Goal: Check status: Check status

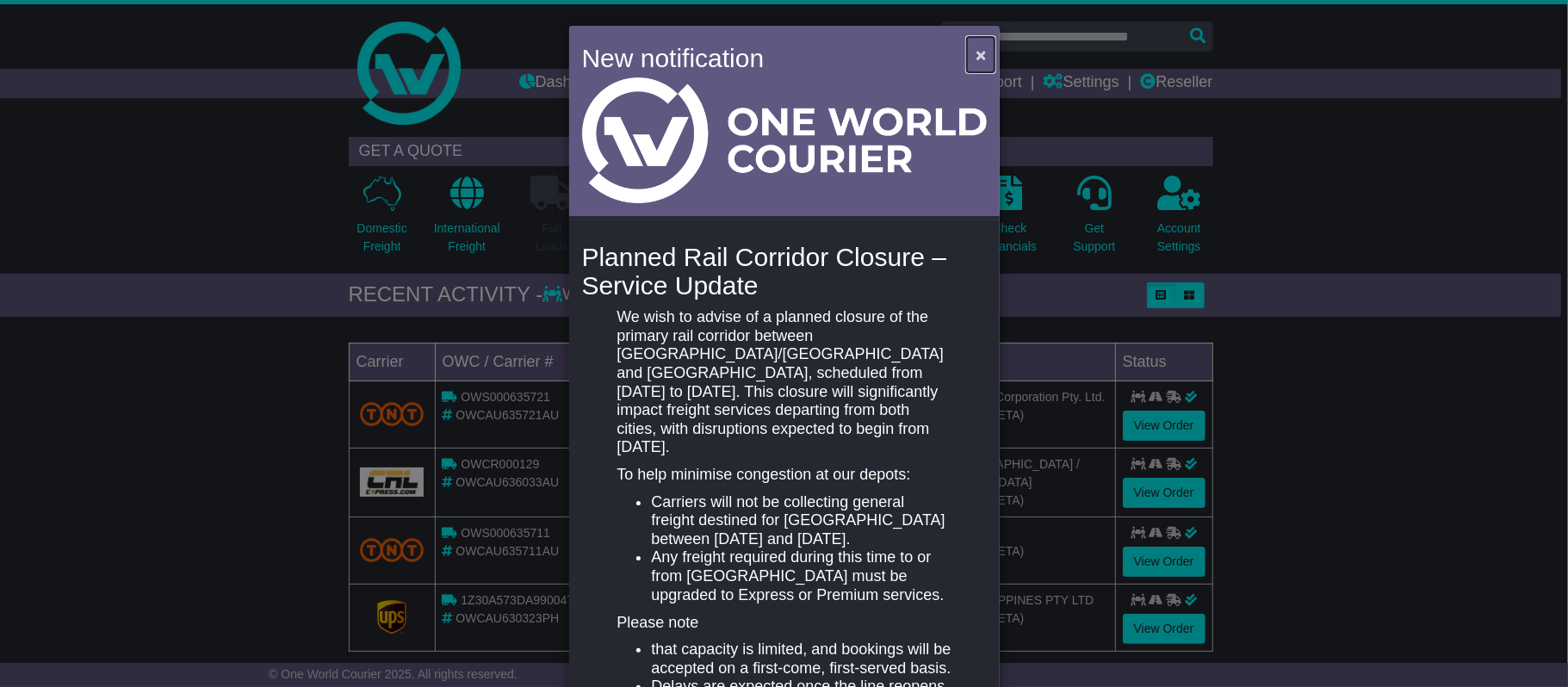
click at [975, 45] on span "×" at bounding box center [980, 55] width 10 height 20
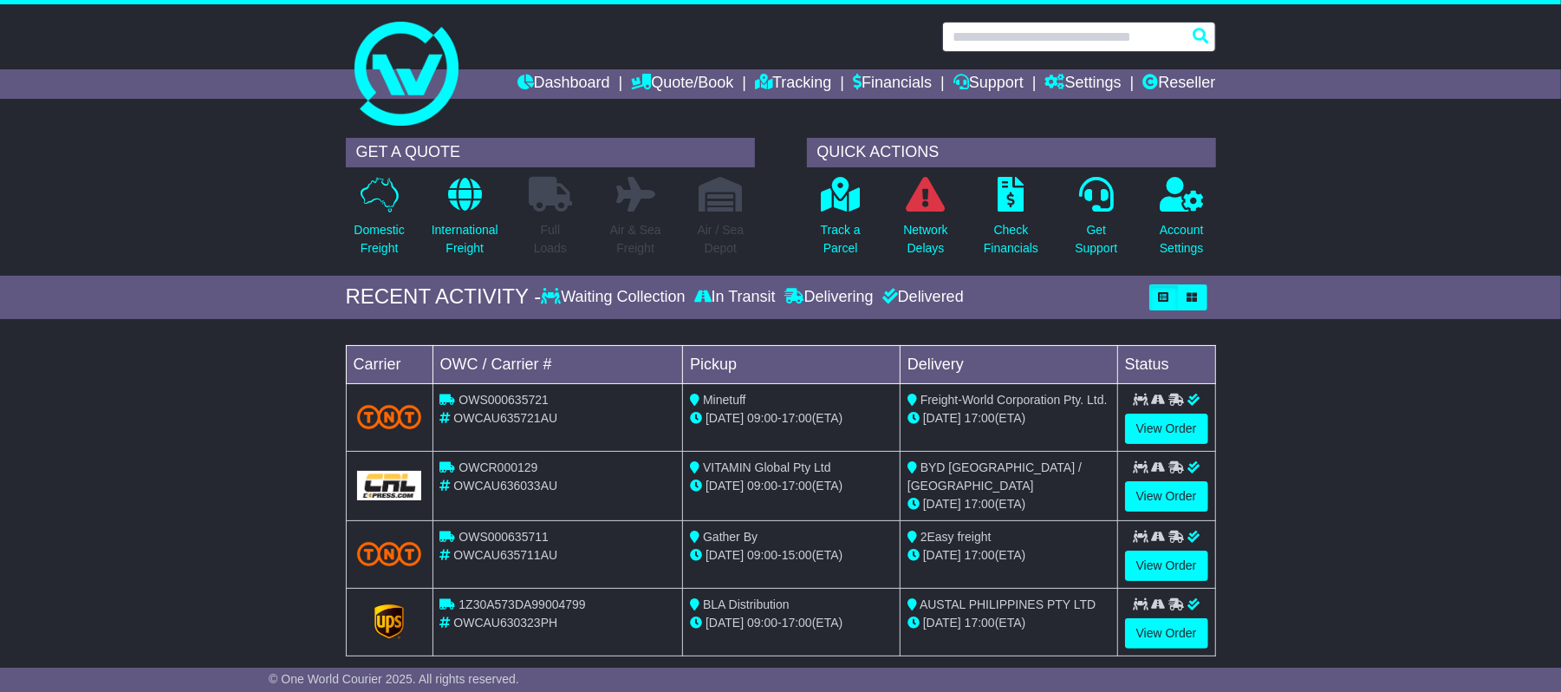
click at [1069, 29] on input "text" at bounding box center [1079, 37] width 274 height 30
paste input "**********"
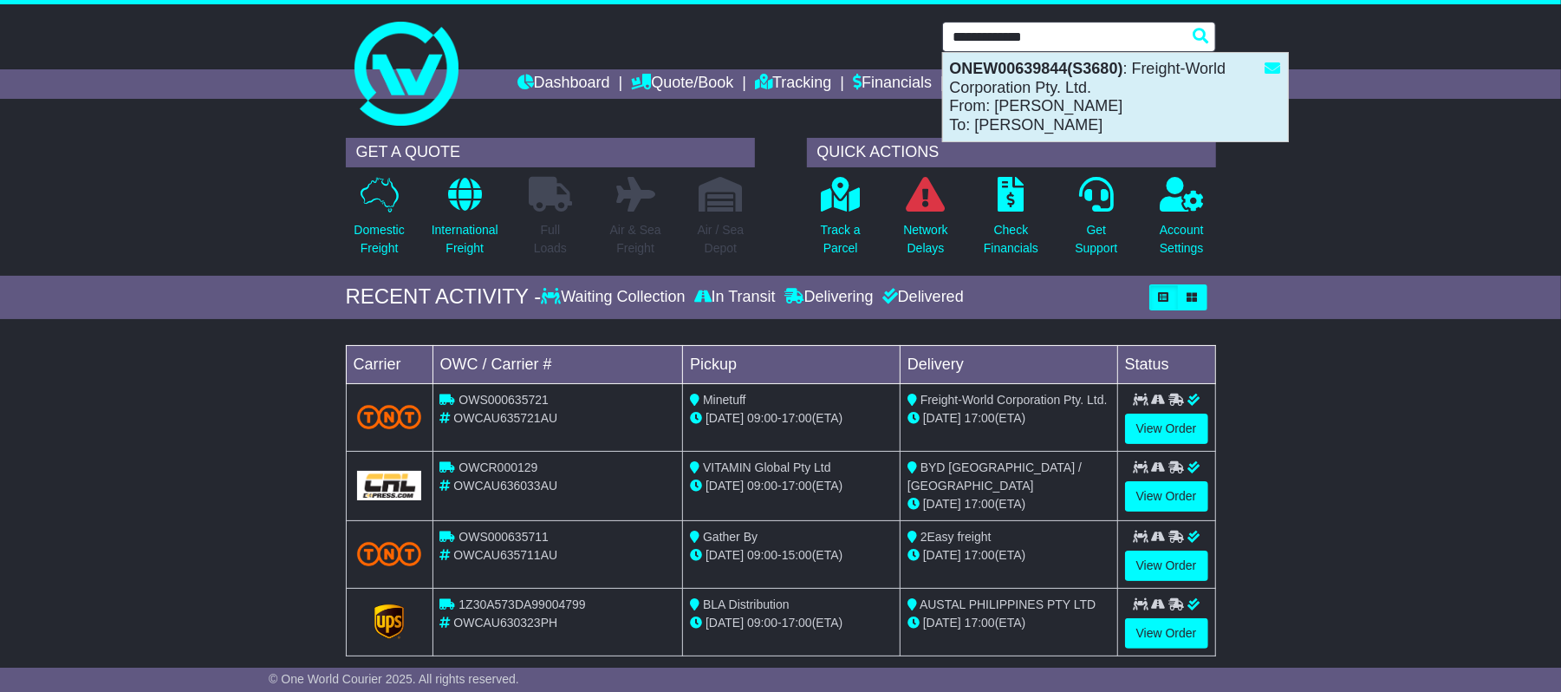
click at [1125, 101] on div "ONEW00639844(S3680) : Freight-World Corporation Pty. Ltd. From: John Georgiou T…" at bounding box center [1115, 97] width 345 height 88
type input "**********"
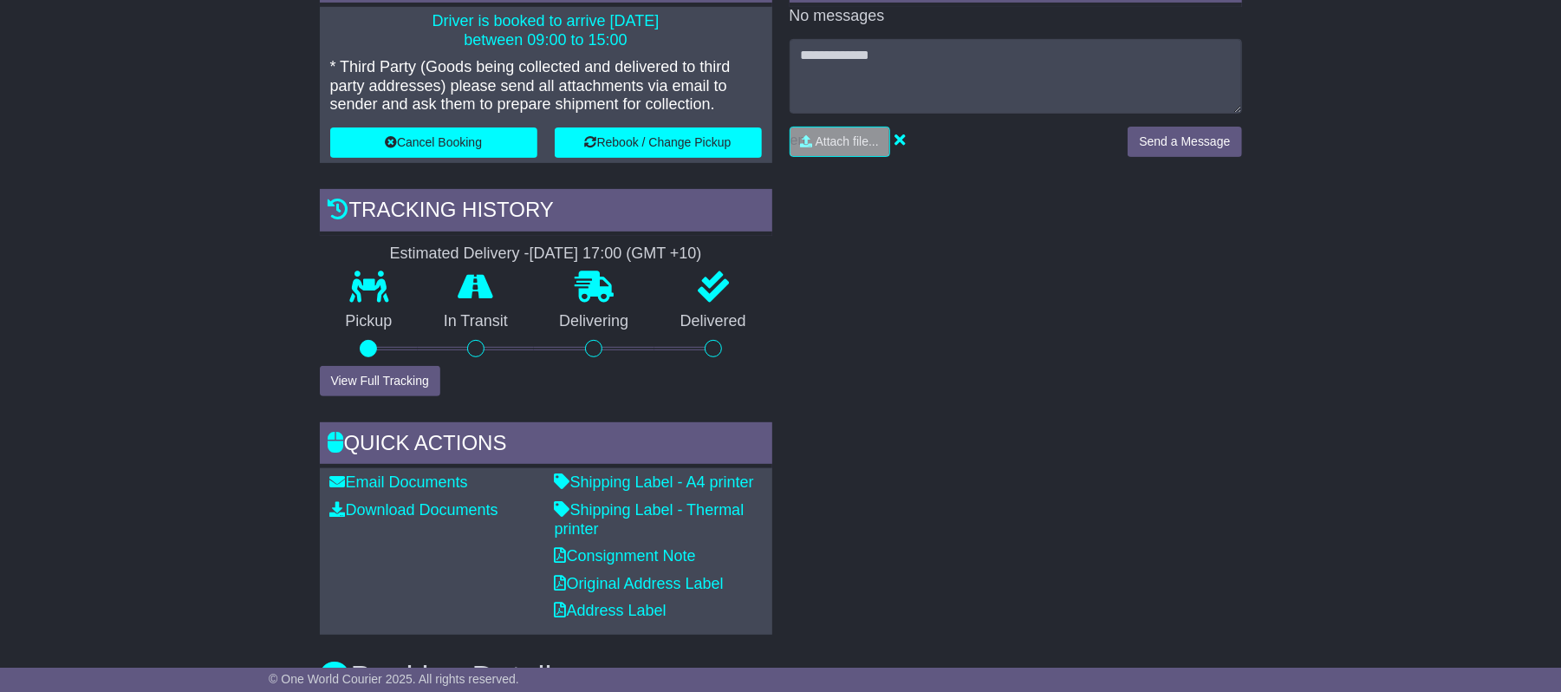
scroll to position [462, 0]
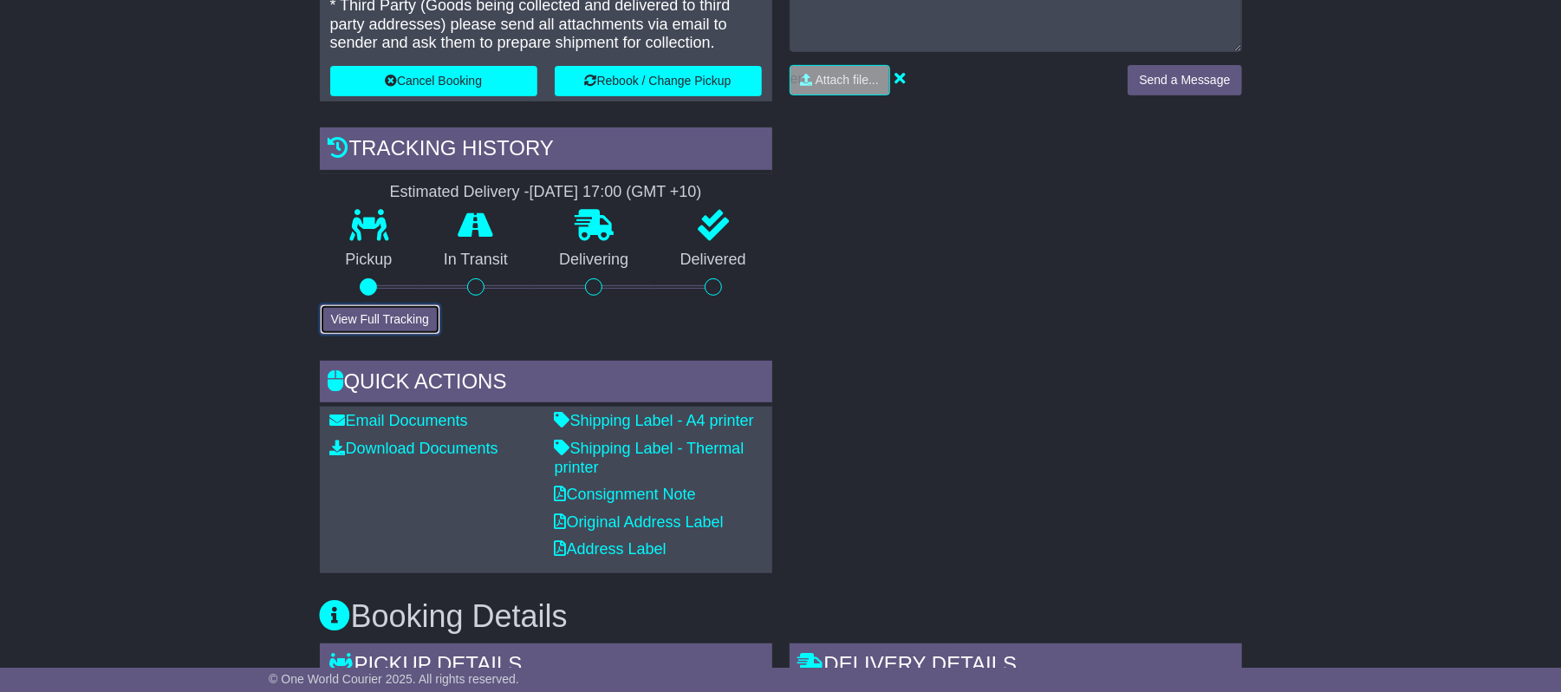
click at [401, 324] on button "View Full Tracking" at bounding box center [380, 319] width 121 height 30
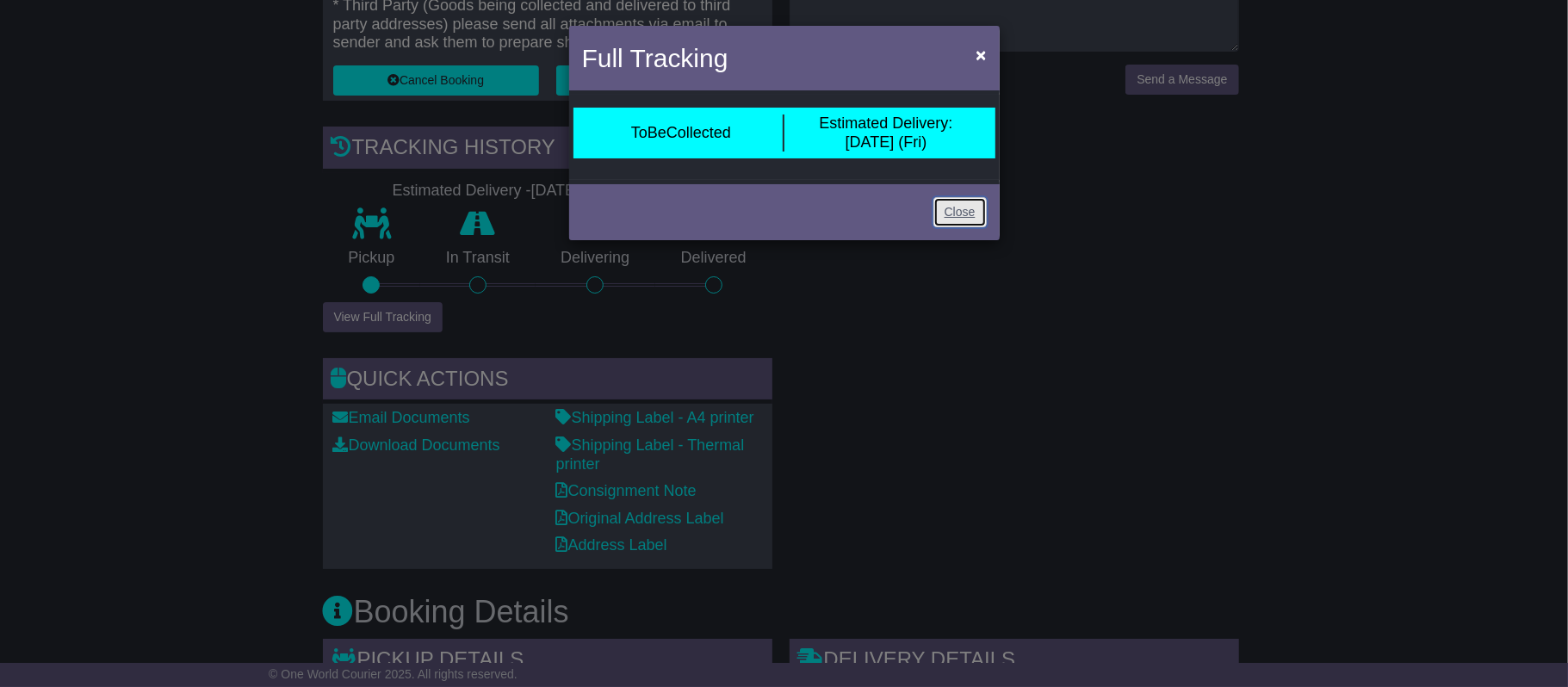
click at [958, 215] on link "Close" at bounding box center [960, 212] width 54 height 30
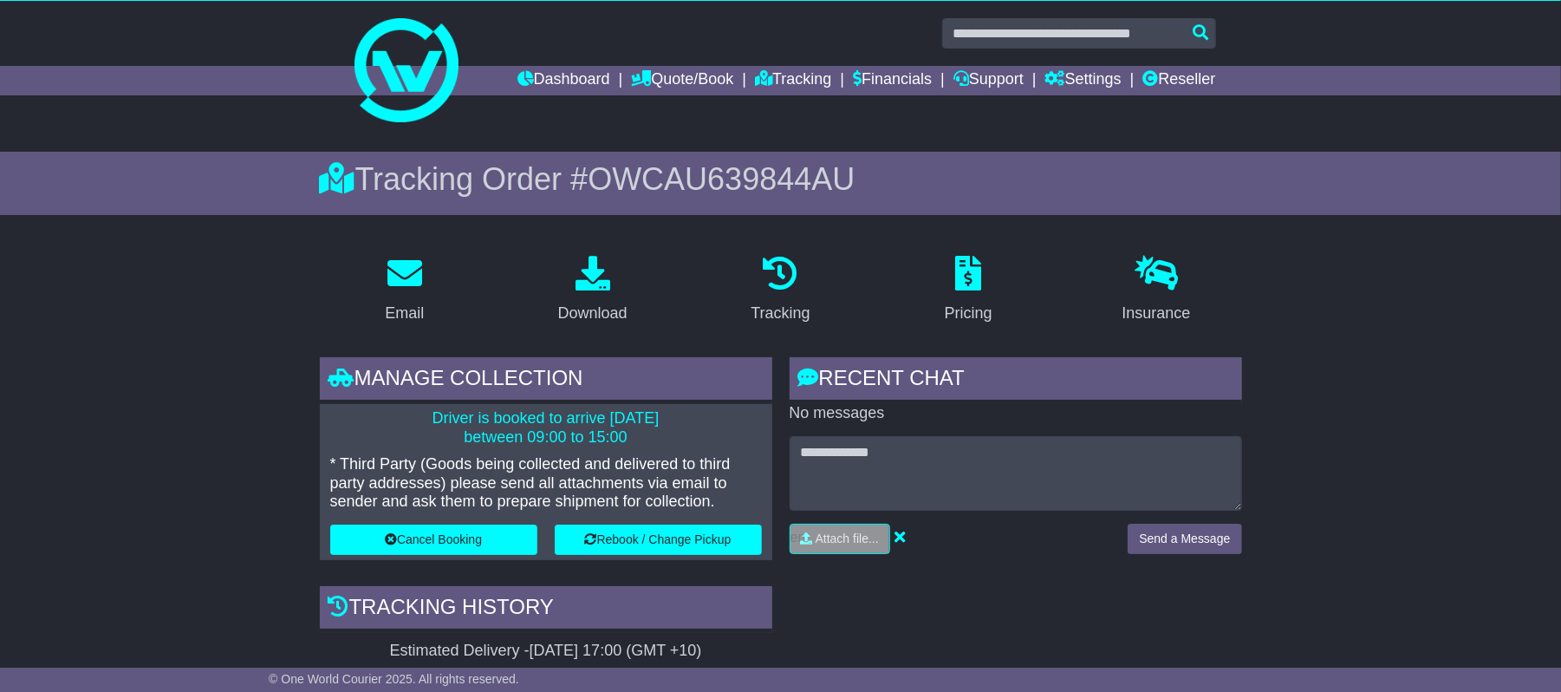
scroll to position [0, 0]
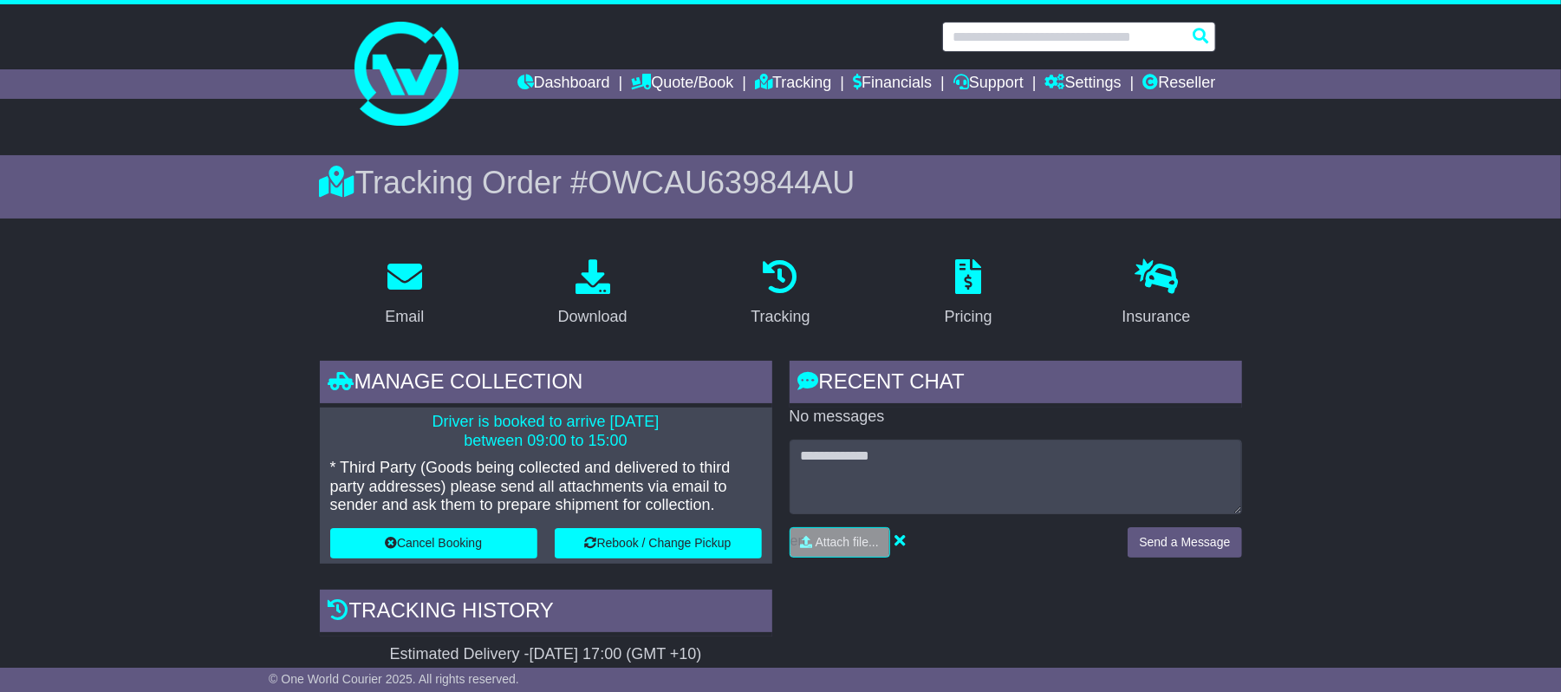
click at [1053, 38] on input "text" at bounding box center [1079, 37] width 274 height 30
drag, startPoint x: 1053, startPoint y: 38, endPoint x: 1061, endPoint y: 40, distance: 8.8
click at [1018, 29] on input "text" at bounding box center [1079, 37] width 274 height 30
drag, startPoint x: 1018, startPoint y: 29, endPoint x: 1000, endPoint y: 36, distance: 19.5
click at [1000, 36] on input "text" at bounding box center [1079, 37] width 274 height 30
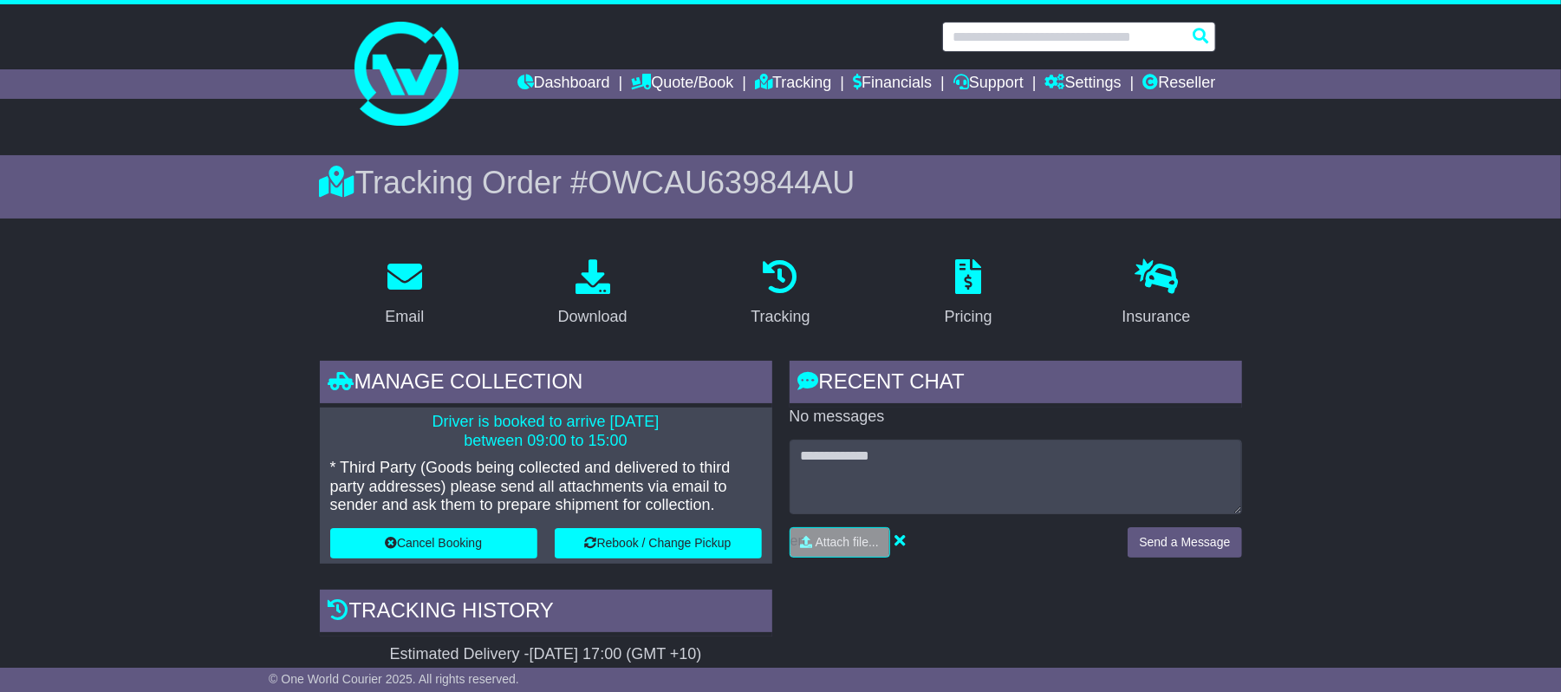
click at [999, 36] on input "text" at bounding box center [1079, 37] width 274 height 30
paste input "**********"
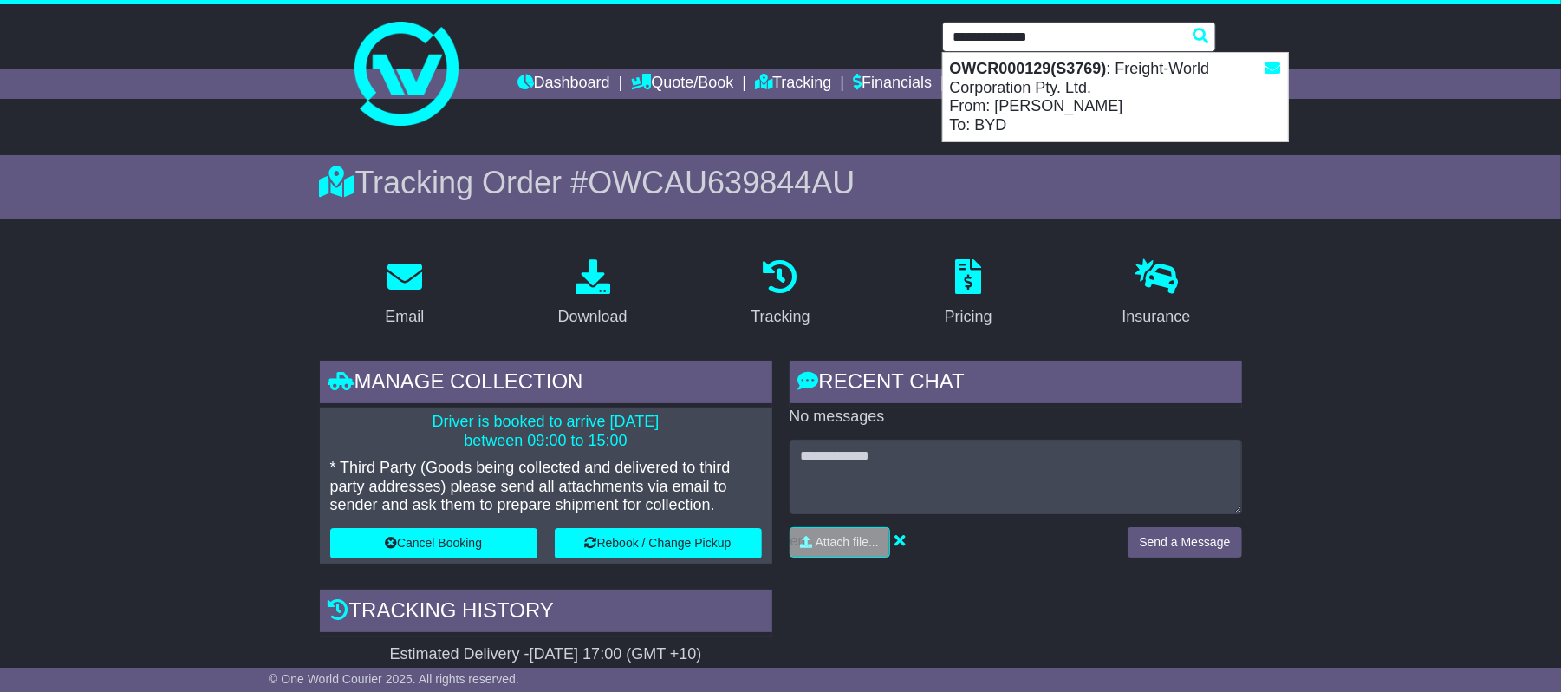
click at [1004, 63] on strong "OWCR000129(S3769)" at bounding box center [1028, 68] width 157 height 17
type input "**********"
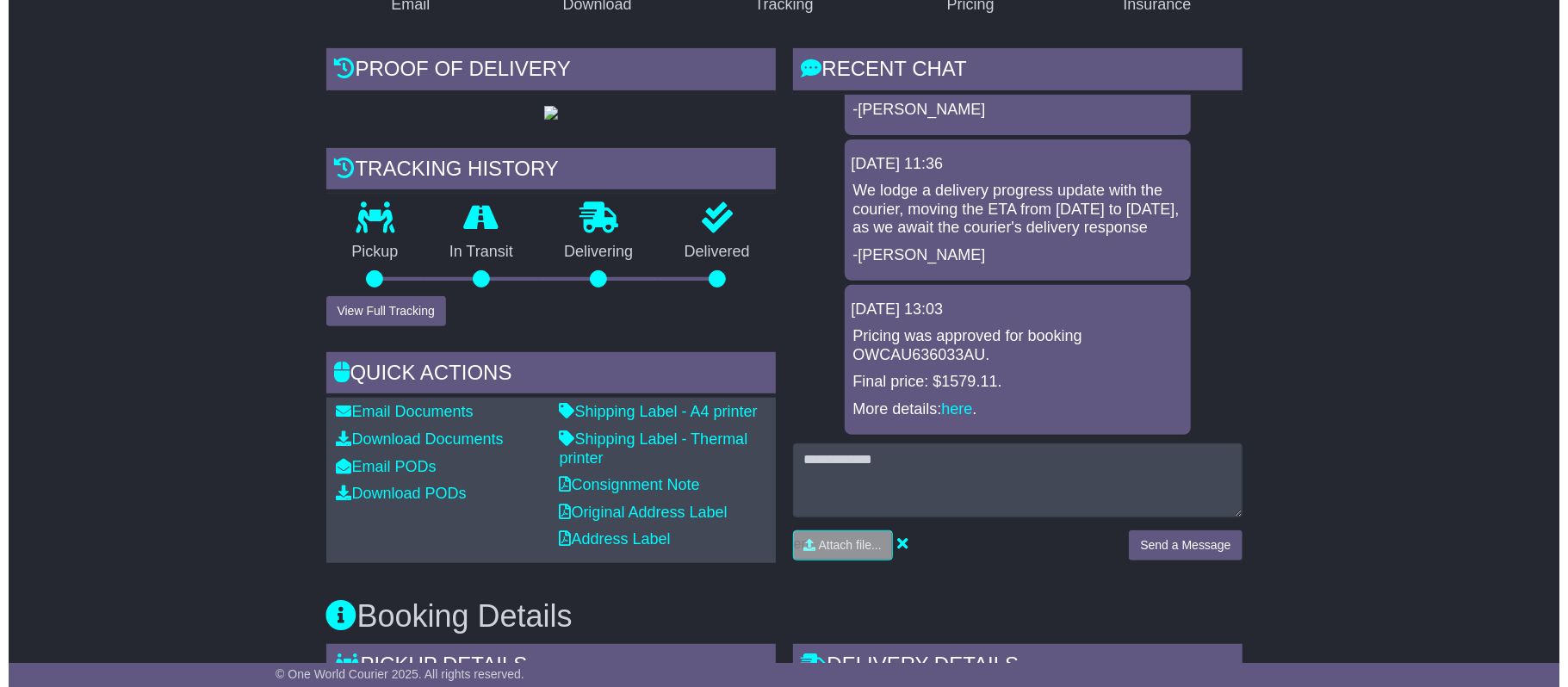
scroll to position [459, 0]
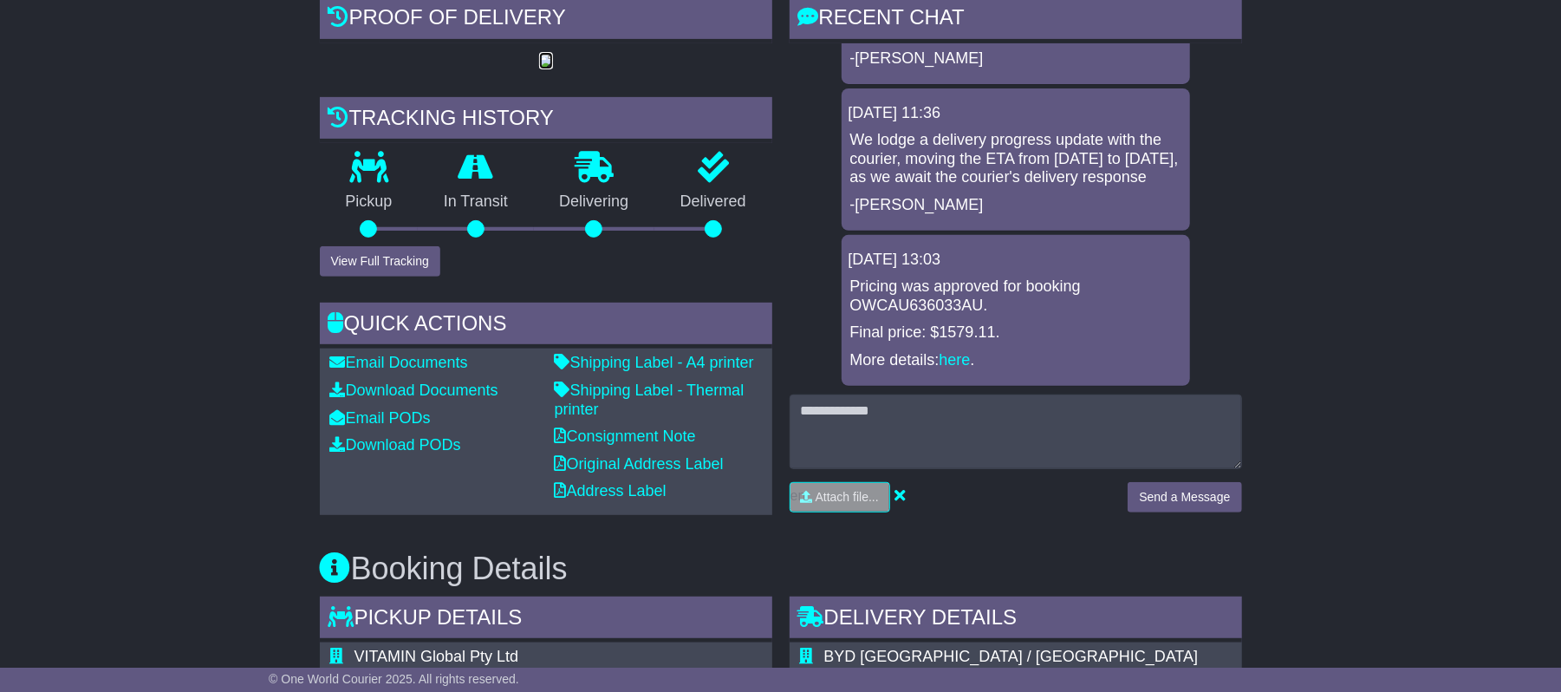
click at [539, 68] on img at bounding box center [546, 62] width 14 height 14
click at [403, 277] on button "View Full Tracking" at bounding box center [380, 261] width 121 height 30
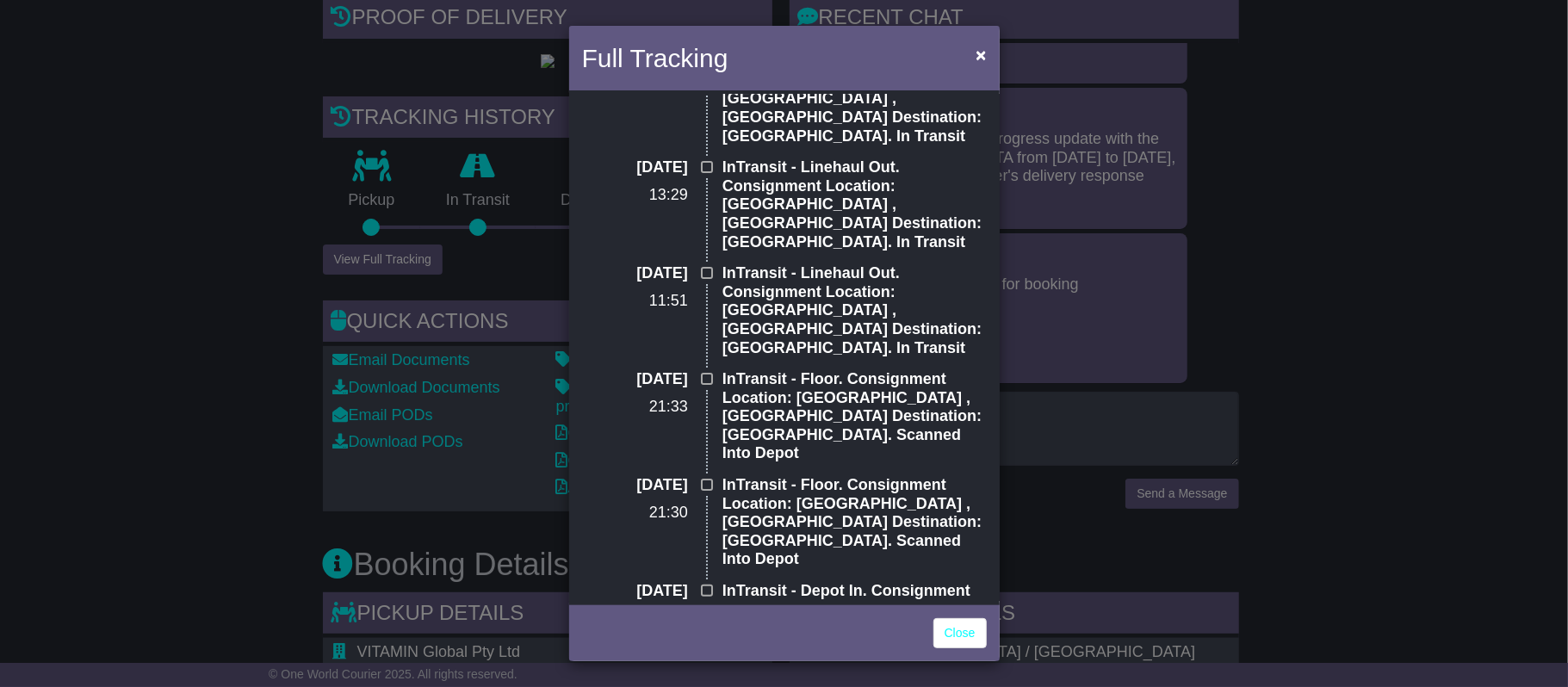
scroll to position [0, 0]
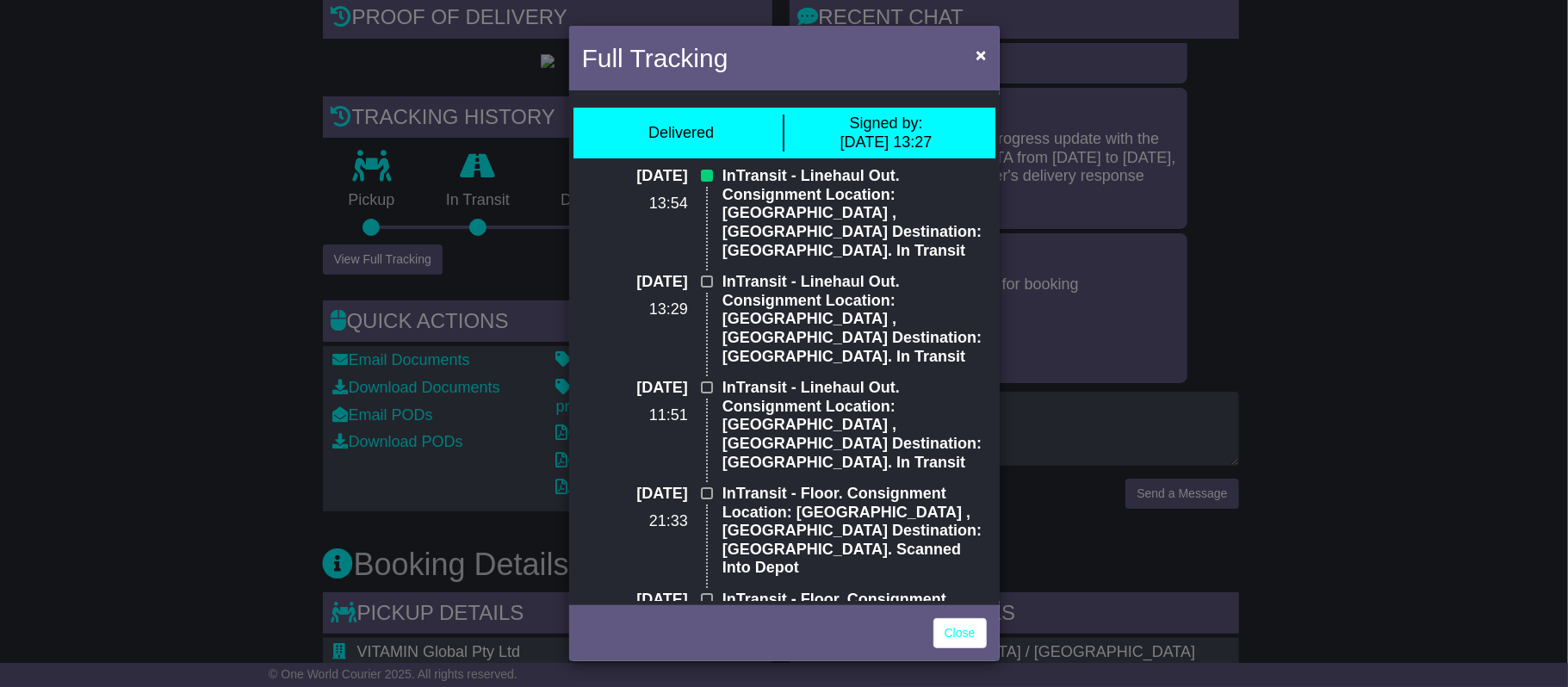
click at [458, 352] on div "Full Tracking × Delivered Signed by: 26 Aug 2025 13:27 22 Aug 2025 13:54 InTran…" at bounding box center [784, 344] width 1568 height 687
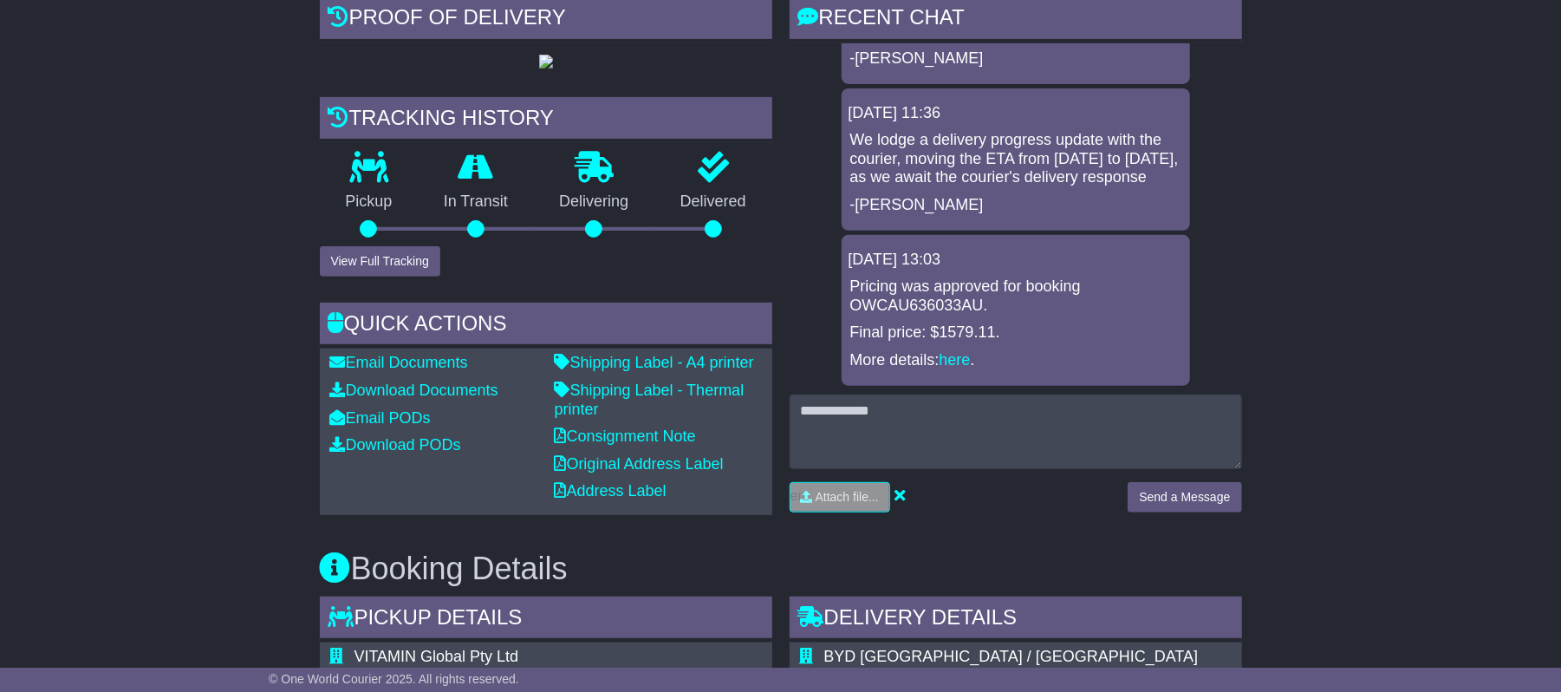
click at [713, 238] on div at bounding box center [713, 228] width 17 height 17
click at [413, 277] on button "View Full Tracking" at bounding box center [380, 261] width 121 height 30
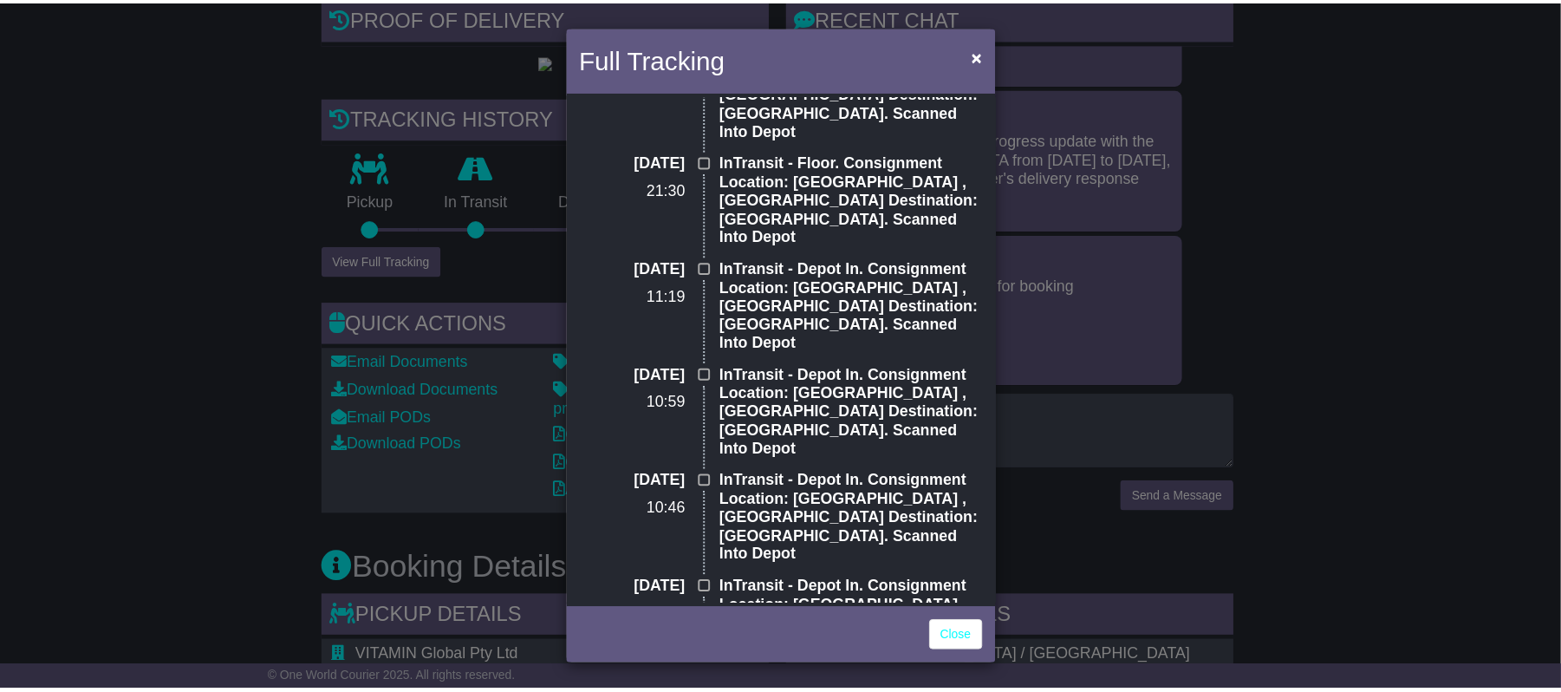
scroll to position [462, 0]
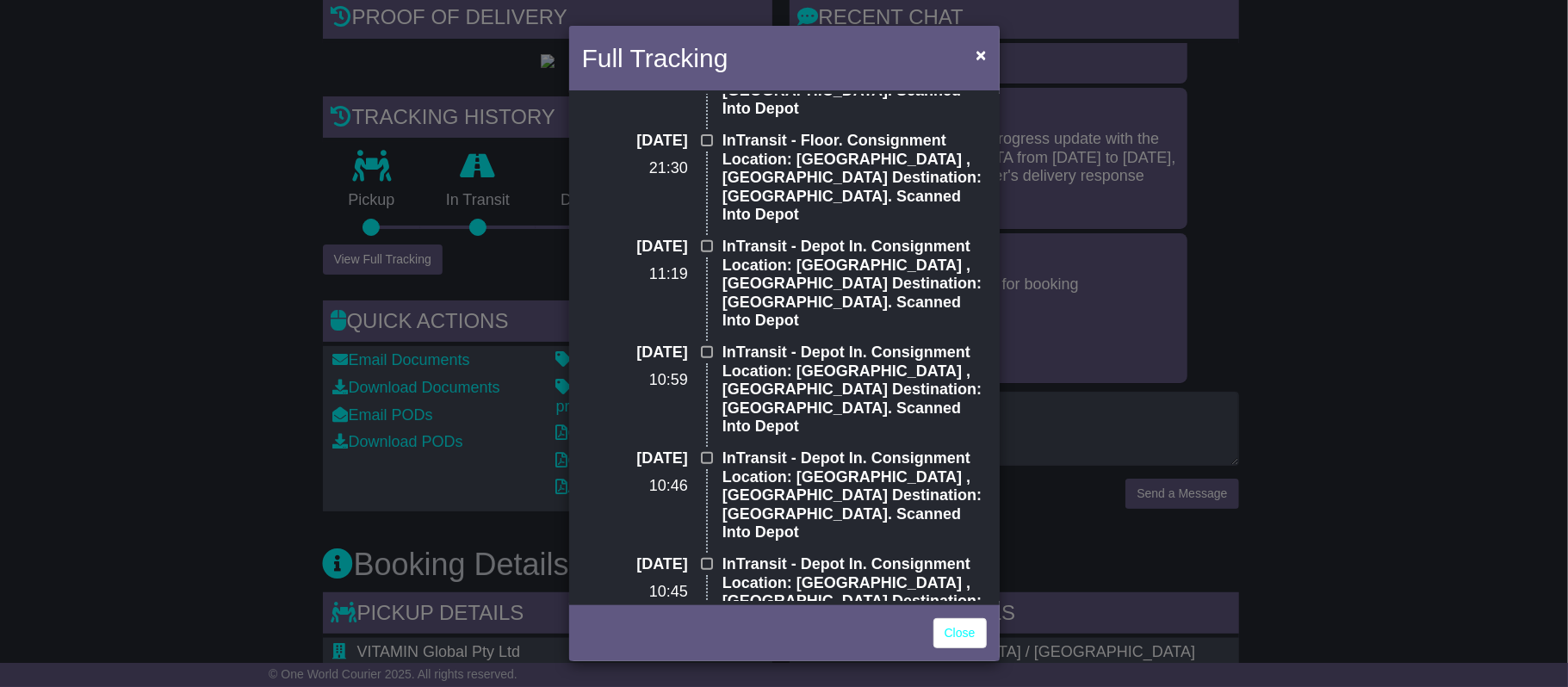
click at [476, 171] on div "Full Tracking × Delivered Signed by: 26 Aug 2025 13:27 22 Aug 2025 13:54 InTran…" at bounding box center [784, 344] width 1568 height 687
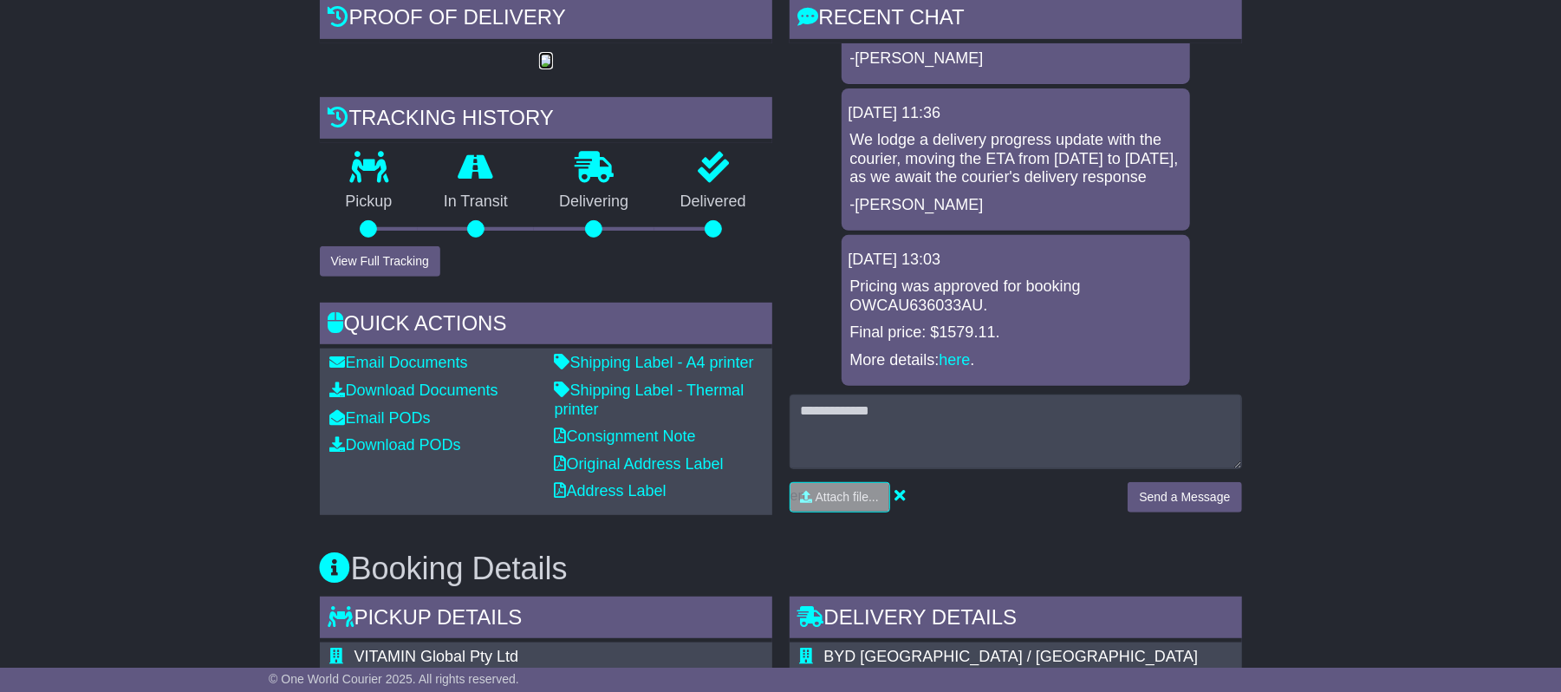
click at [553, 68] on img at bounding box center [546, 62] width 14 height 14
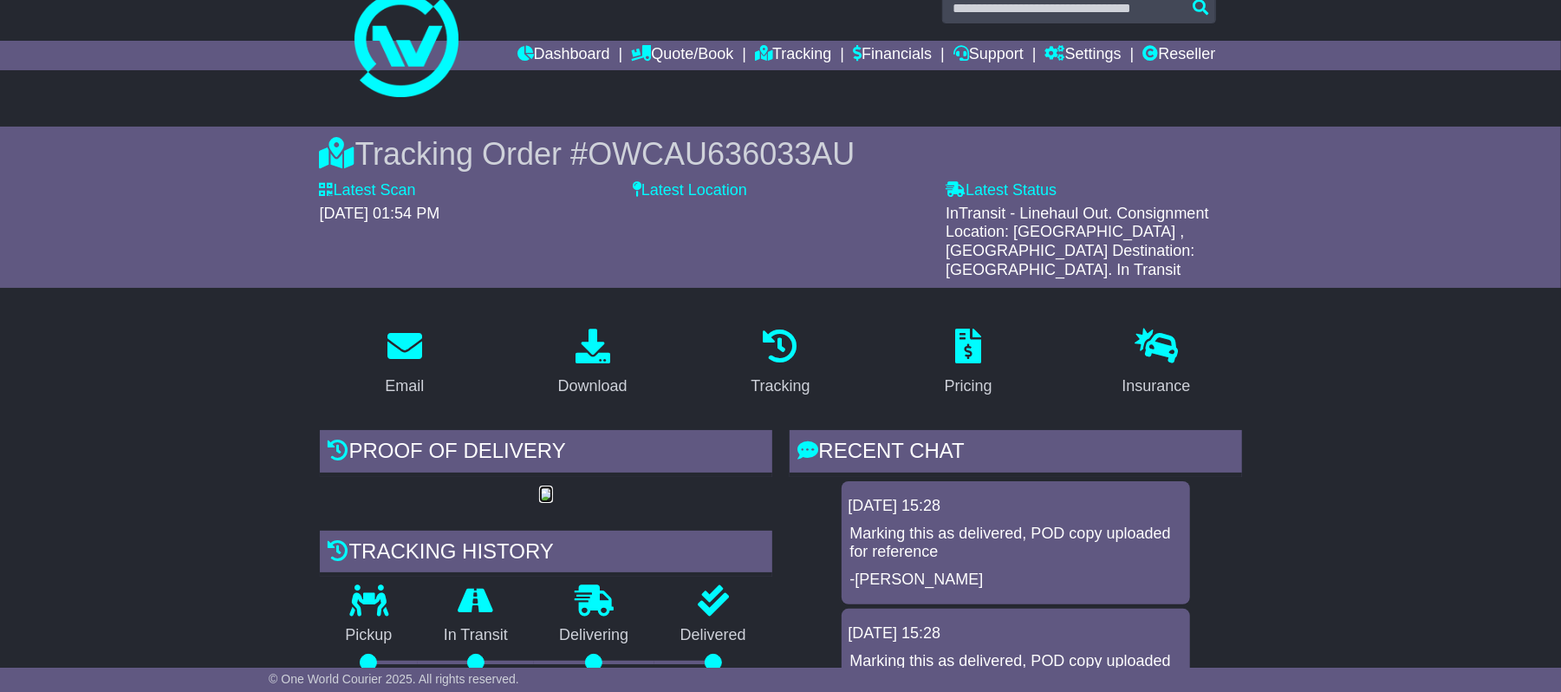
scroll to position [0, 0]
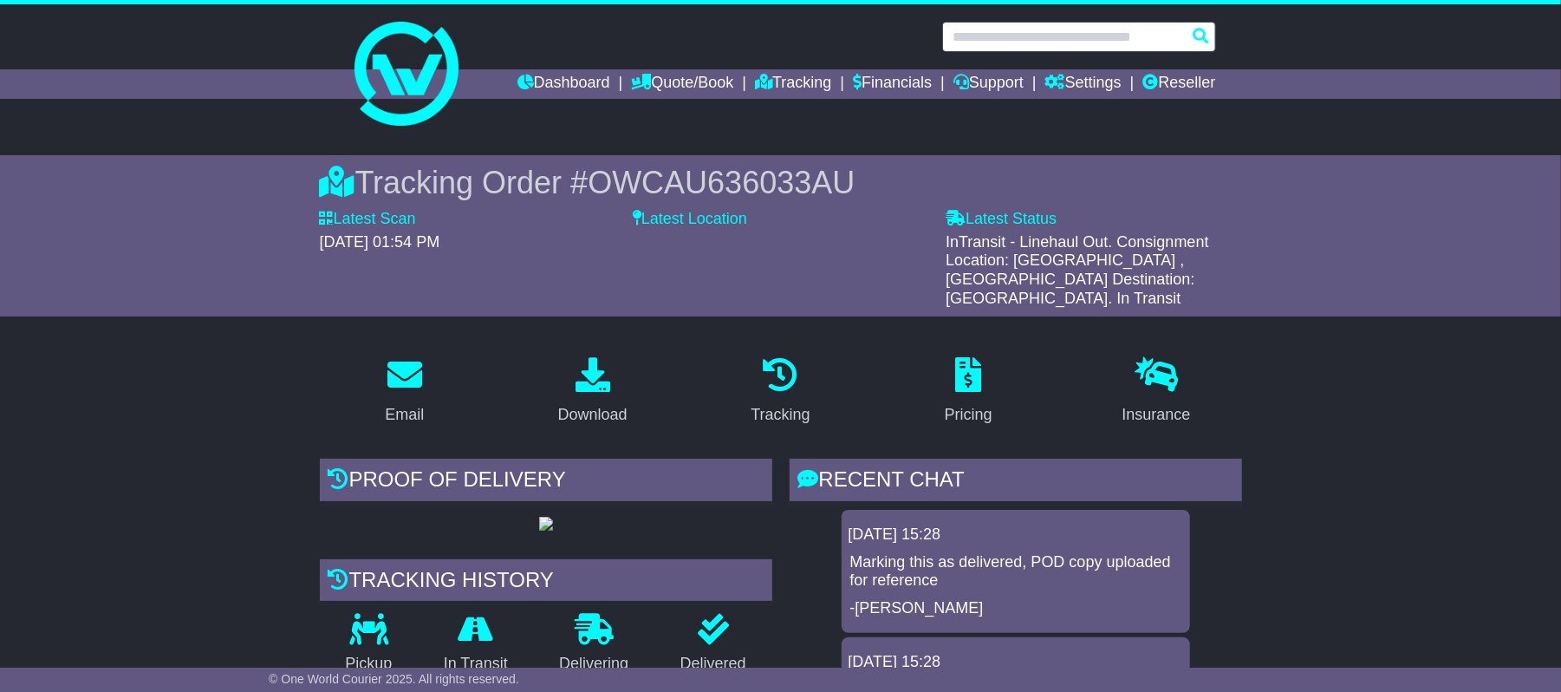
click at [990, 38] on input "text" at bounding box center [1079, 37] width 274 height 30
paste input "**********"
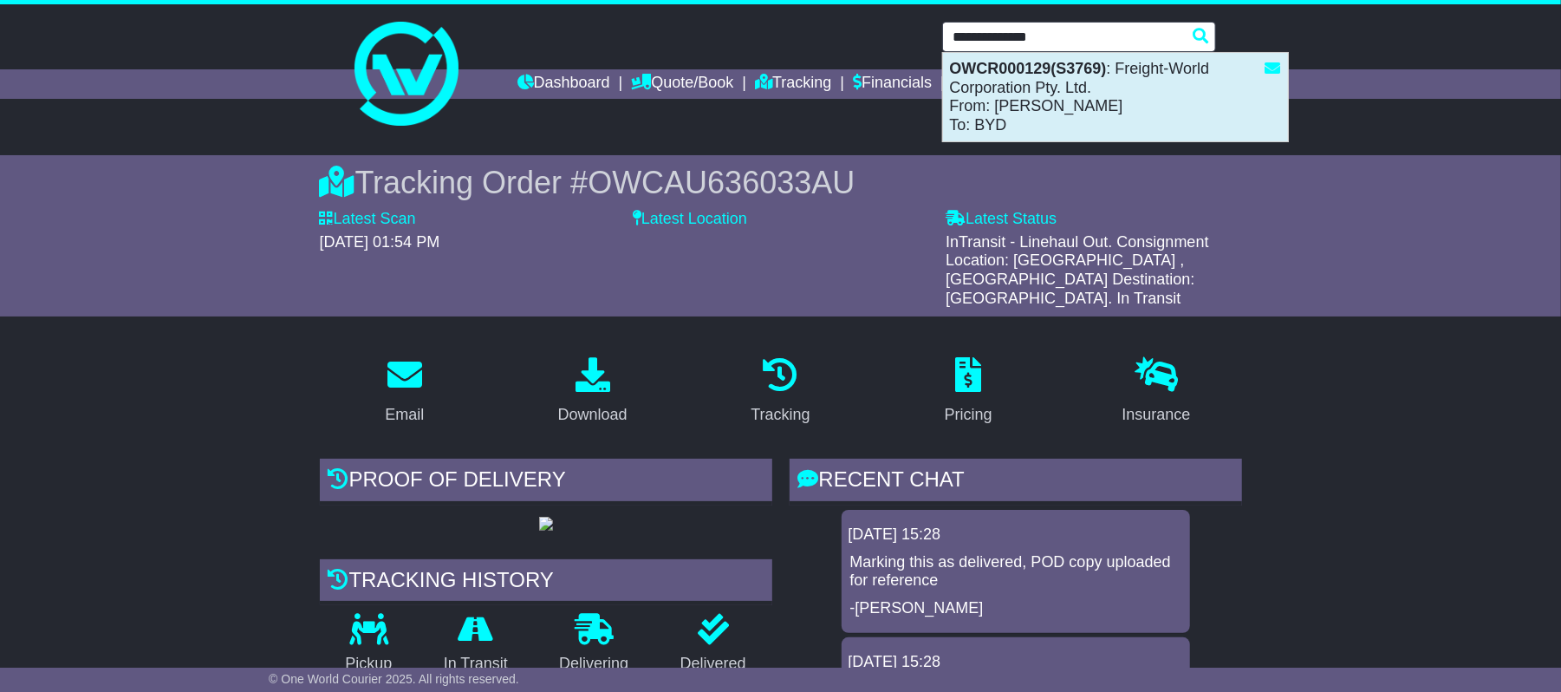
click at [1004, 81] on div "OWCR000129(S3769) : Freight-World Corporation Pty. Ltd. From: Linda Loho To: BYD" at bounding box center [1115, 97] width 345 height 88
type input "**********"
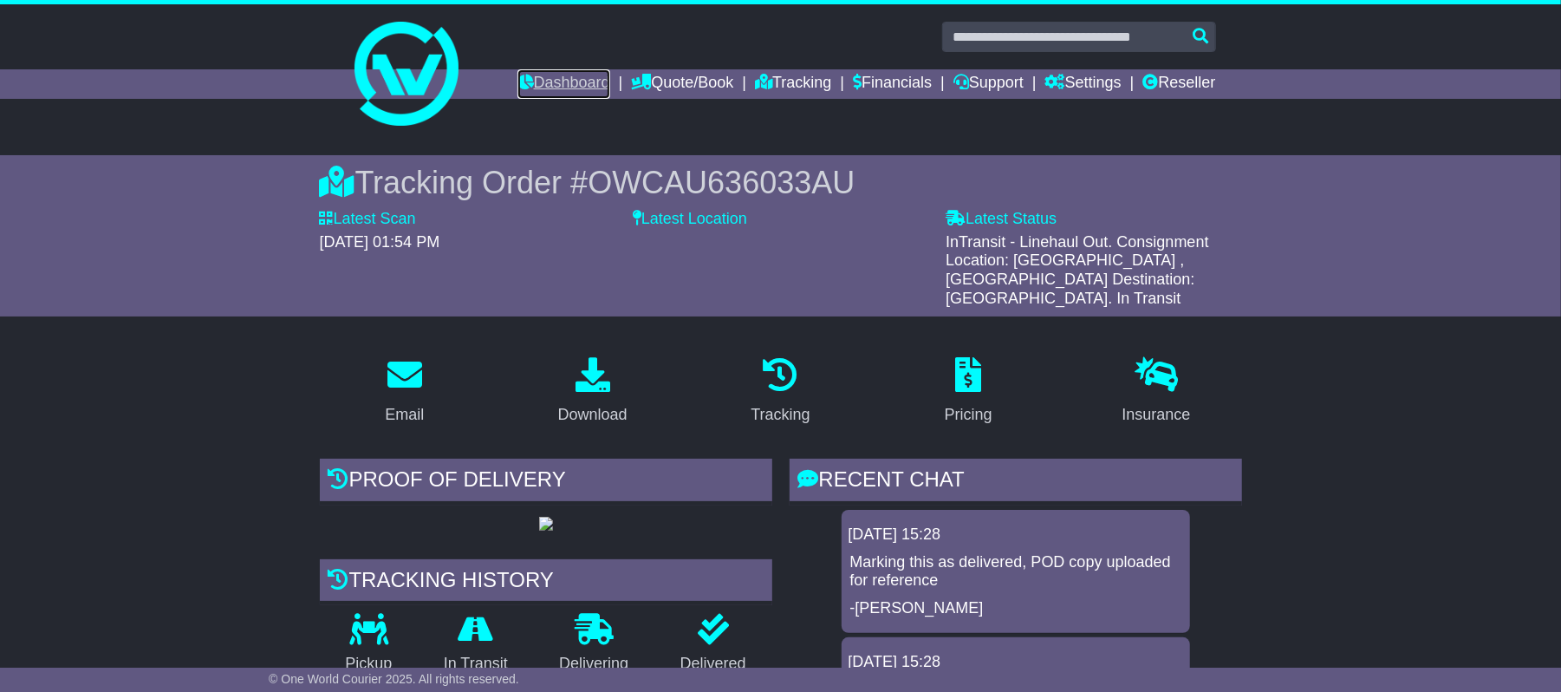
click at [553, 88] on link "Dashboard" at bounding box center [564, 83] width 93 height 29
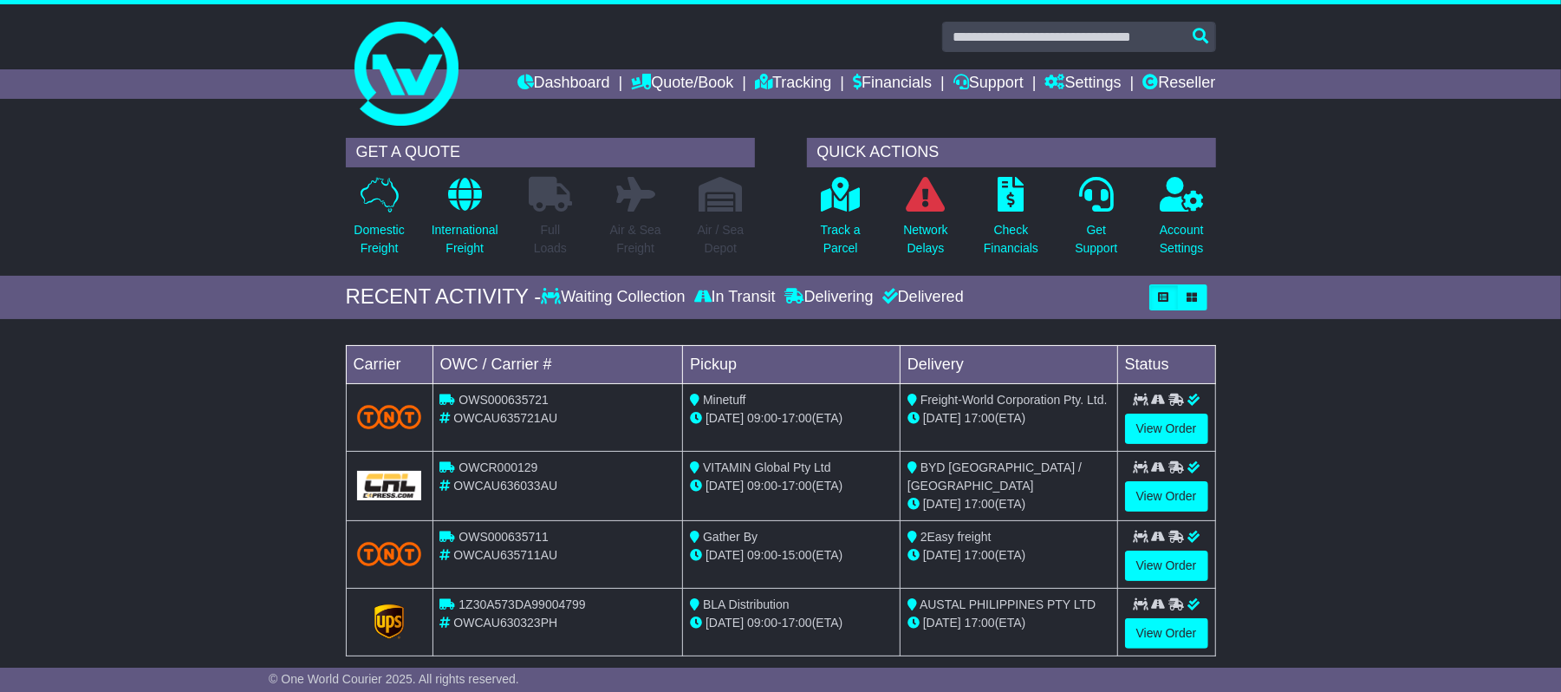
click at [455, 375] on td "OWC / Carrier #" at bounding box center [558, 364] width 251 height 38
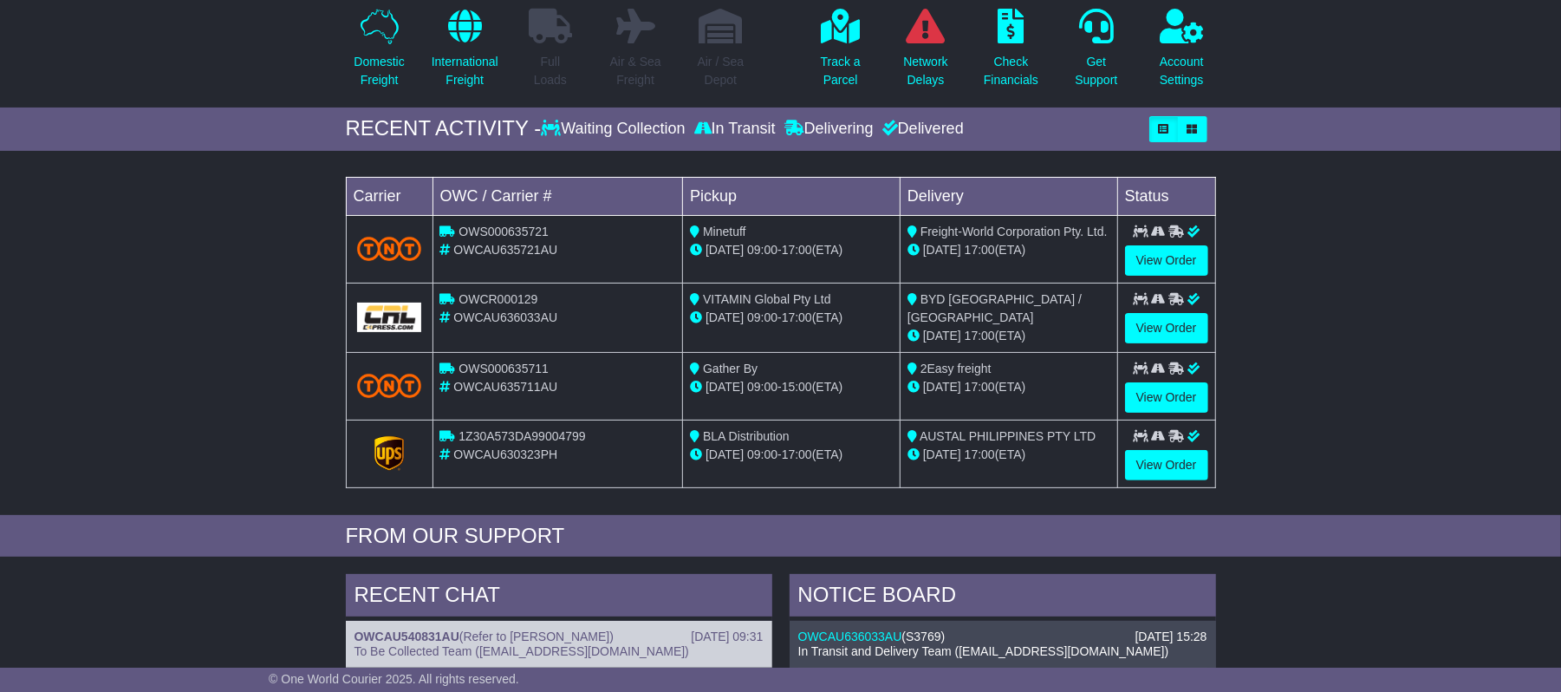
scroll to position [115, 0]
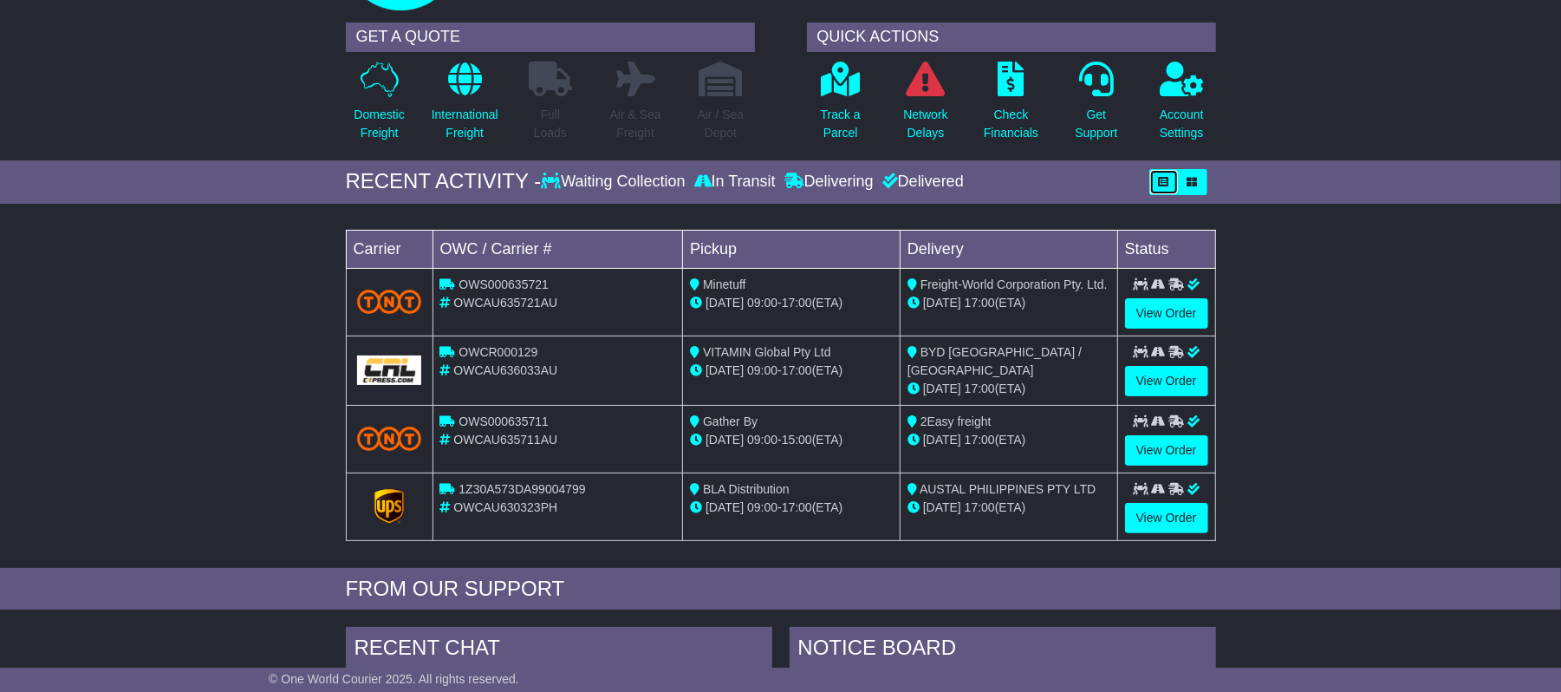
click at [1166, 179] on icon "button" at bounding box center [1164, 182] width 10 height 10
drag, startPoint x: 1550, startPoint y: 1, endPoint x: 157, endPoint y: 413, distance: 1452.8
click at [157, 413] on div "Loading... No bookings found Carrier OWC / Carrier # Pickup Delivery Status OWS…" at bounding box center [780, 389] width 1561 height 355
